Goal: Check status: Check status

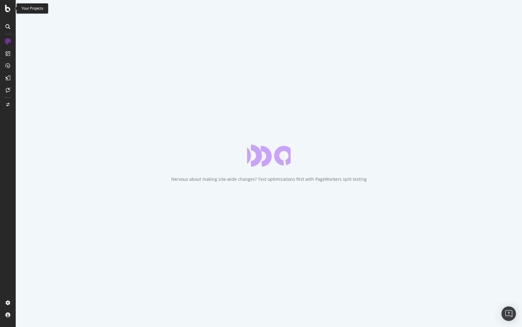
click at [6, 9] on icon at bounding box center [7, 8] width 5 height 7
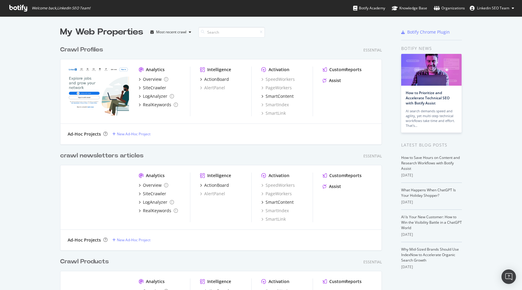
click at [84, 155] on div "crawl newsletters articles" at bounding box center [101, 155] width 83 height 9
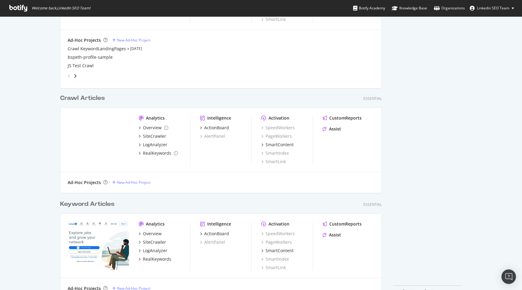
scroll to position [1170, 0]
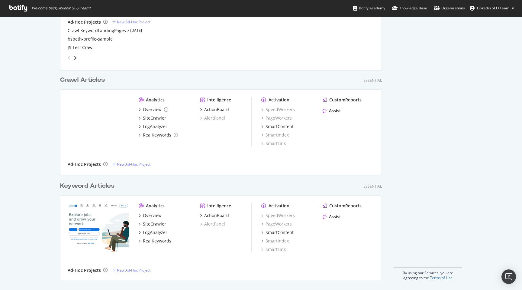
click at [93, 83] on div "Crawl Articles" at bounding box center [82, 80] width 45 height 9
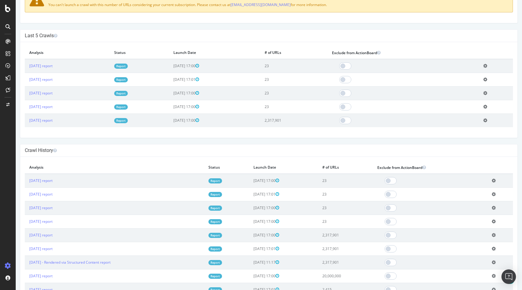
scroll to position [224, 0]
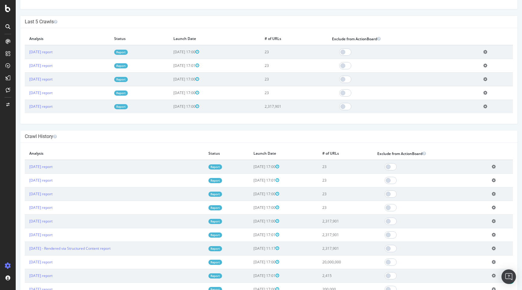
click at [496, 219] on icon at bounding box center [494, 221] width 4 height 5
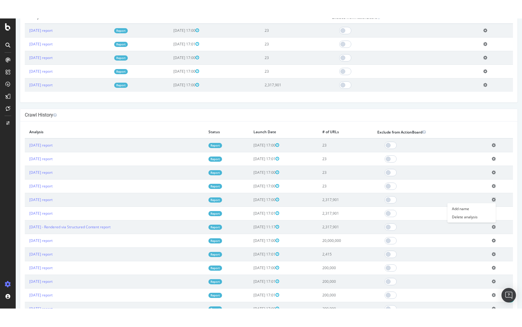
scroll to position [275, 0]
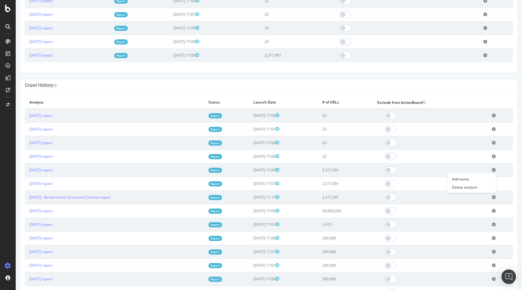
click at [349, 207] on td "20,000,000" at bounding box center [345, 211] width 55 height 14
click at [355, 207] on td "20,000,000" at bounding box center [345, 211] width 55 height 14
click at [51, 208] on link "[DATE] report" at bounding box center [40, 210] width 23 height 5
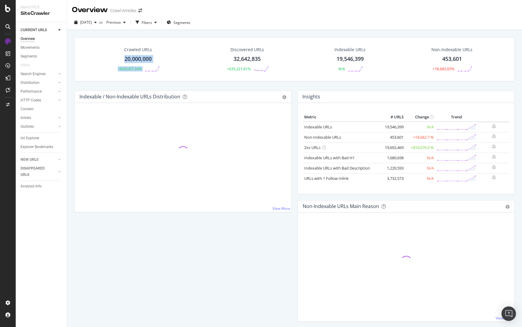
drag, startPoint x: 123, startPoint y: 59, endPoint x: 180, endPoint y: 59, distance: 56.5
click at [181, 59] on div "Crawled URLs 20,000,000 +828,057.34%" at bounding box center [138, 59] width 109 height 31
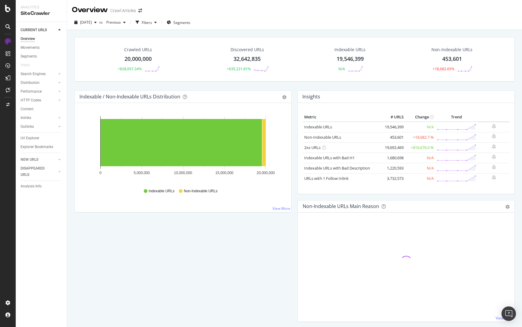
drag, startPoint x: 335, startPoint y: 58, endPoint x: 387, endPoint y: 58, distance: 52.6
click at [387, 58] on div "Indexable URLs 19,546,399 N/A" at bounding box center [350, 59] width 97 height 31
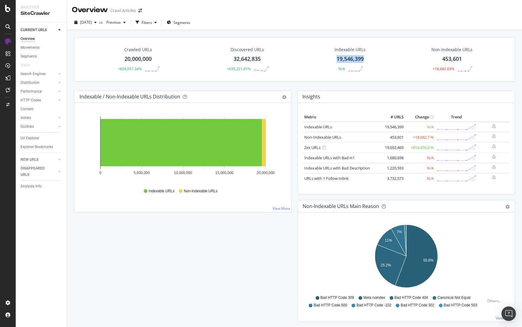
drag, startPoint x: 333, startPoint y: 61, endPoint x: 376, endPoint y: 60, distance: 43.3
click at [377, 60] on div "Indexable URLs 19,546,399 N/A" at bounding box center [350, 59] width 97 height 31
